Goal: Task Accomplishment & Management: Manage account settings

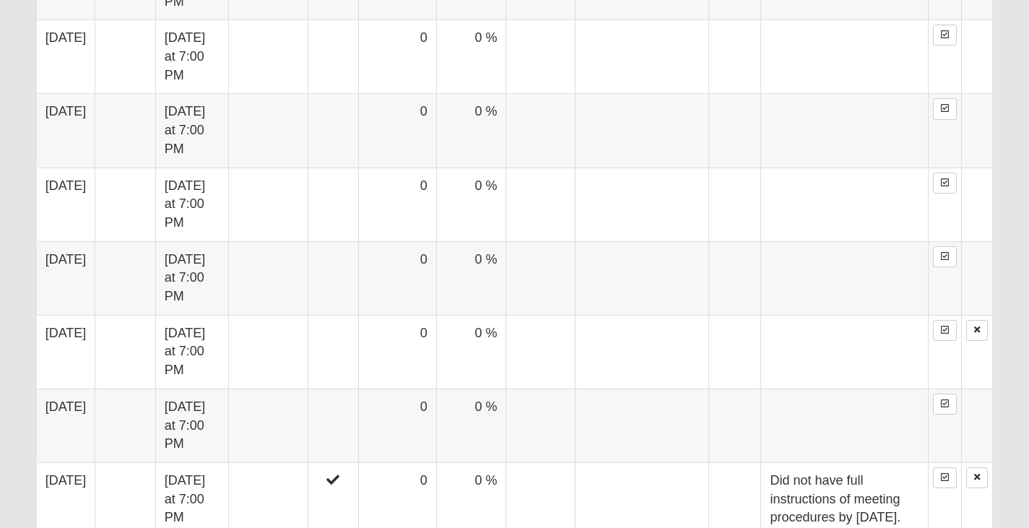
scroll to position [1228, 0]
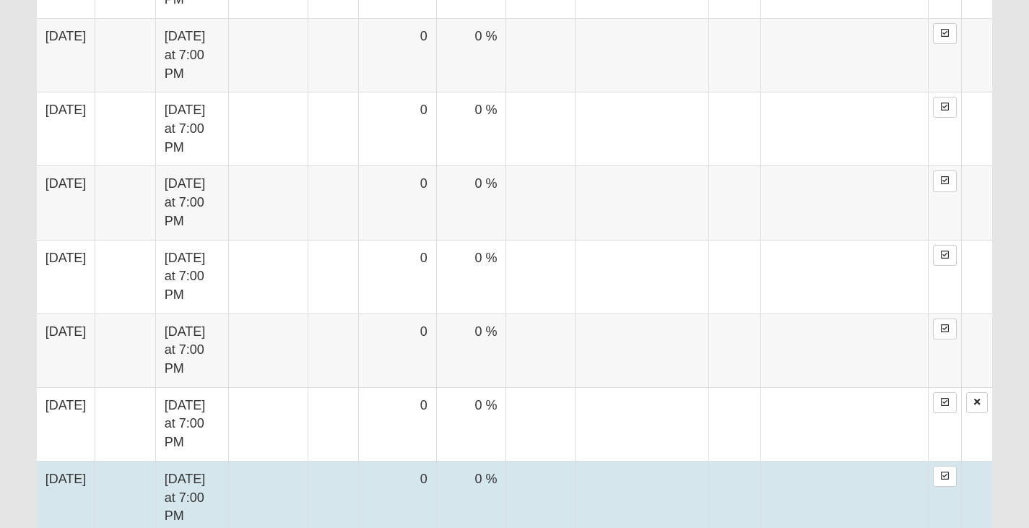
click at [436, 461] on td "0" at bounding box center [397, 498] width 78 height 74
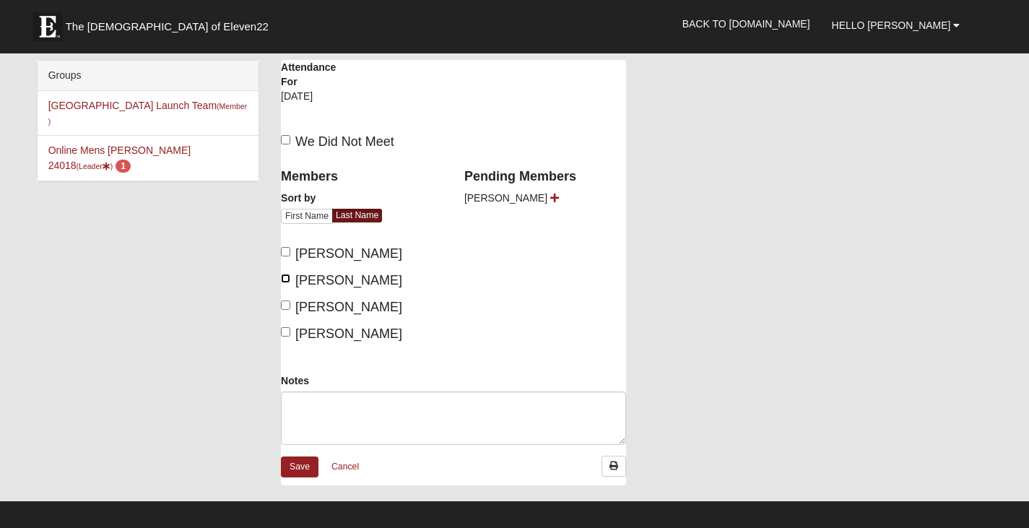
click at [287, 280] on input "[PERSON_NAME]" at bounding box center [285, 278] width 9 height 9
checkbox input "true"
click at [284, 307] on input "[PERSON_NAME]" at bounding box center [285, 305] width 9 height 9
checkbox input "true"
click at [284, 251] on input "[PERSON_NAME]" at bounding box center [285, 251] width 9 height 9
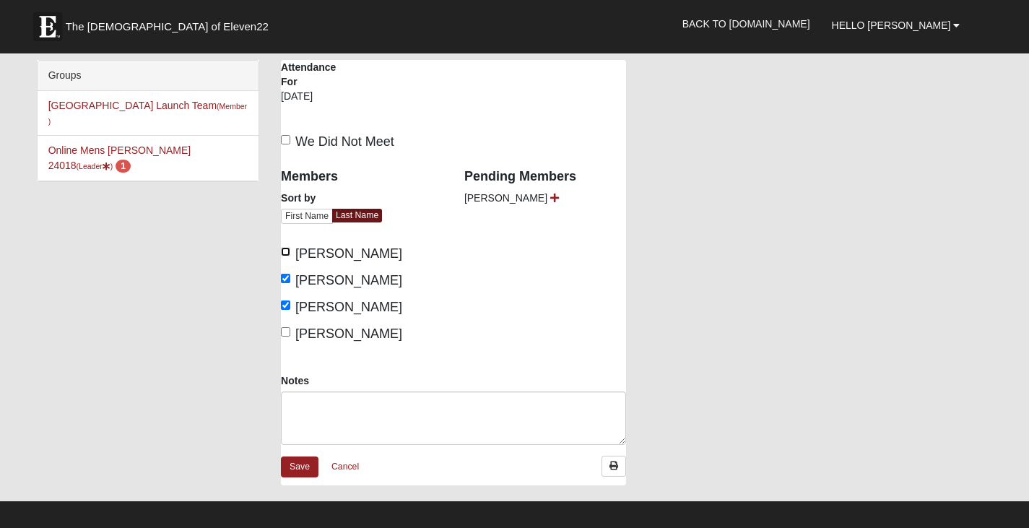
checkbox input "true"
click at [297, 470] on link "Save" at bounding box center [300, 467] width 38 height 21
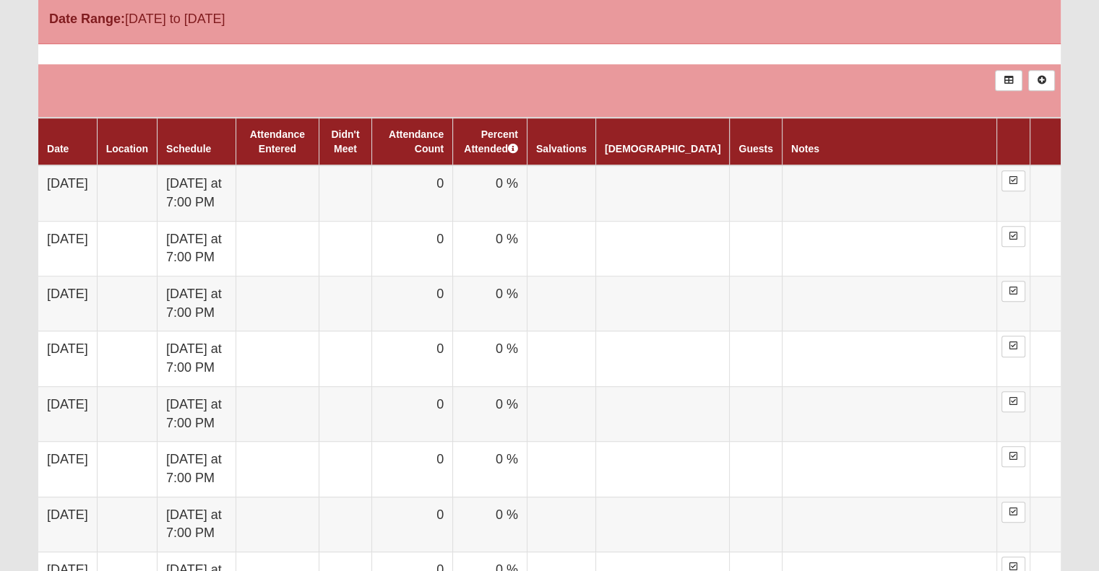
scroll to position [1275, 0]
